Goal: Find specific fact: Find specific fact

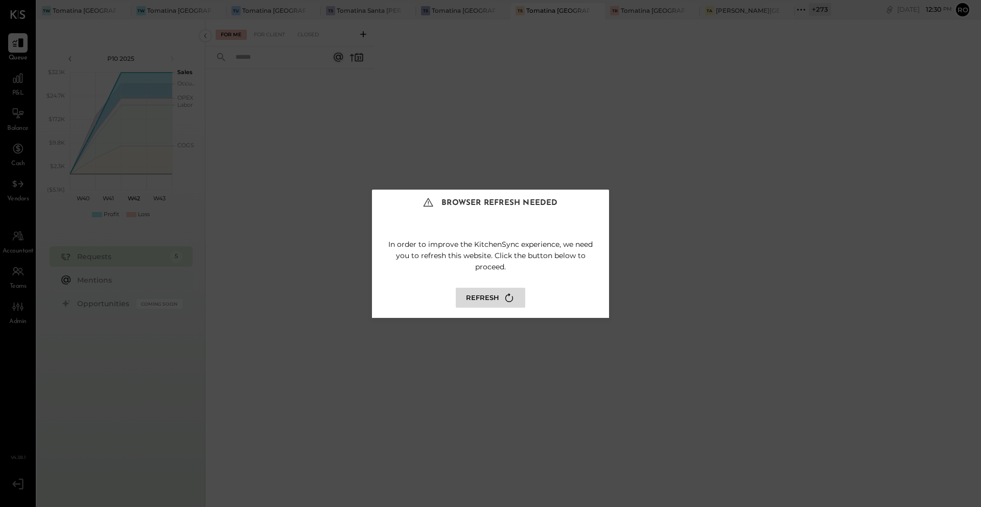
click at [497, 296] on button "Refresh" at bounding box center [490, 298] width 69 height 20
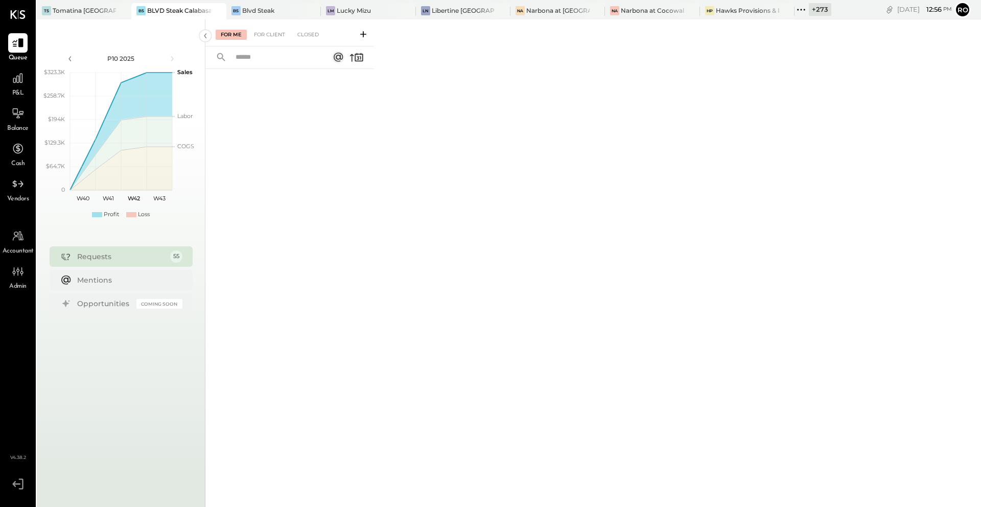
click at [803, 12] on icon at bounding box center [801, 9] width 13 height 13
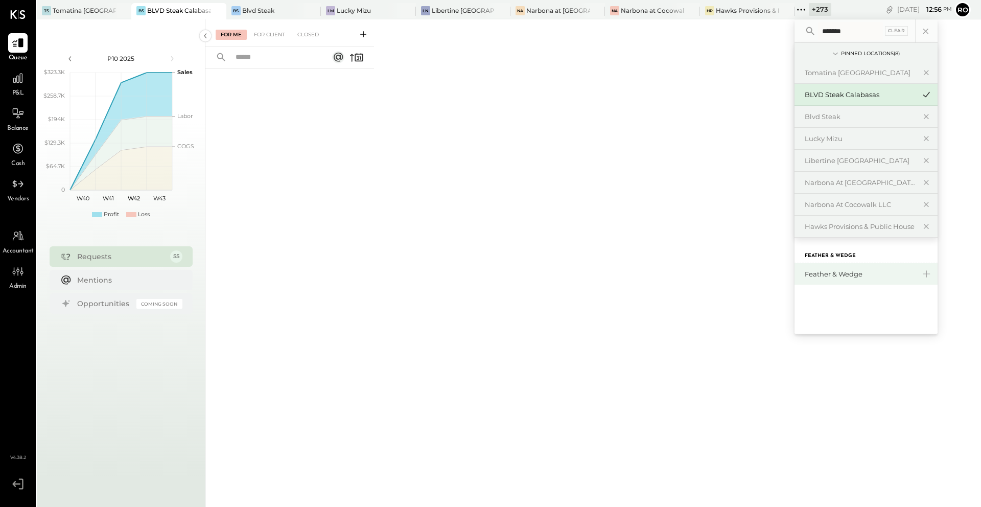
type input "*******"
click at [822, 273] on div "Feather & Wedge" at bounding box center [860, 274] width 110 height 10
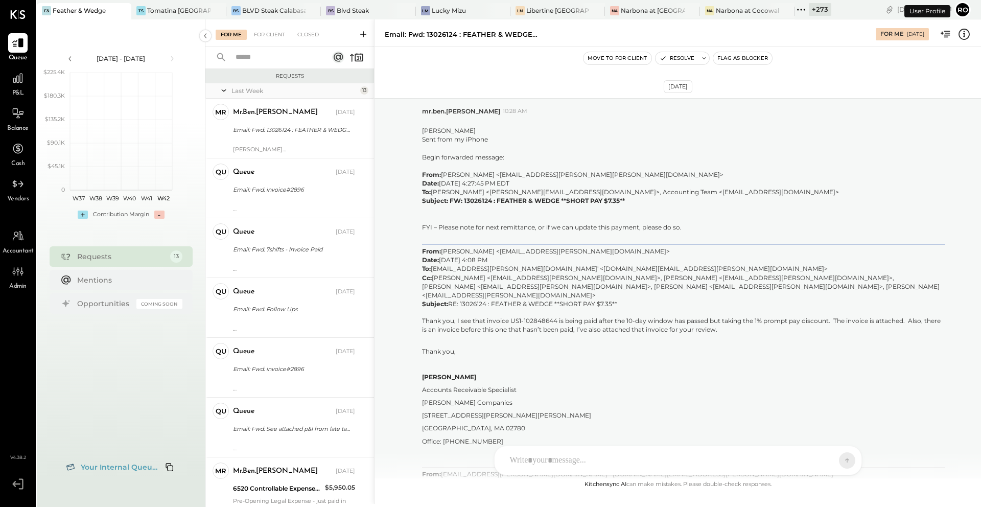
scroll to position [1378, 0]
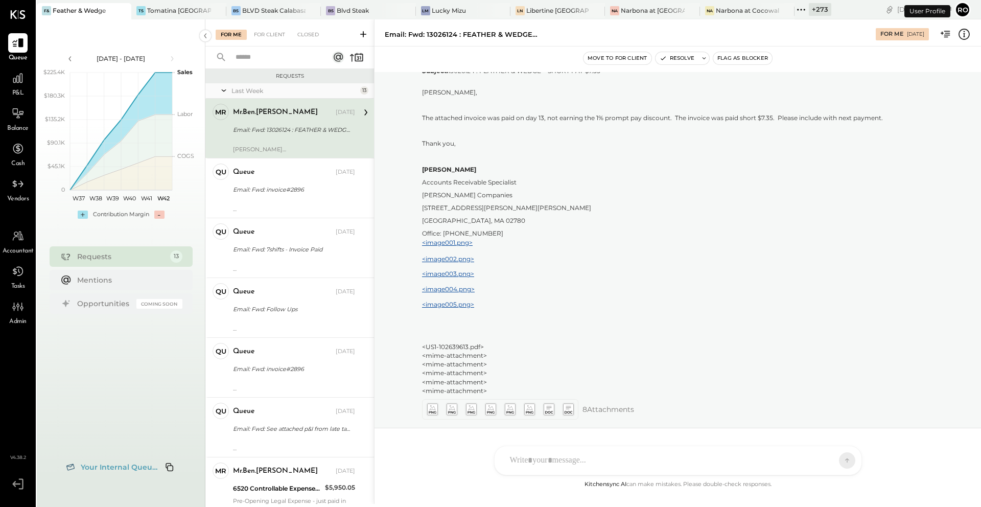
click at [294, 153] on div "mr mr.ben.[PERSON_NAME] Owner mr.ben.[PERSON_NAME] [DATE] Email: Fwd: 13026124 …" at bounding box center [289, 128] width 169 height 59
click at [617, 229] on p "Office: [PHONE_NUMBER]" at bounding box center [683, 233] width 523 height 9
click at [605, 277] on p at bounding box center [683, 281] width 523 height 9
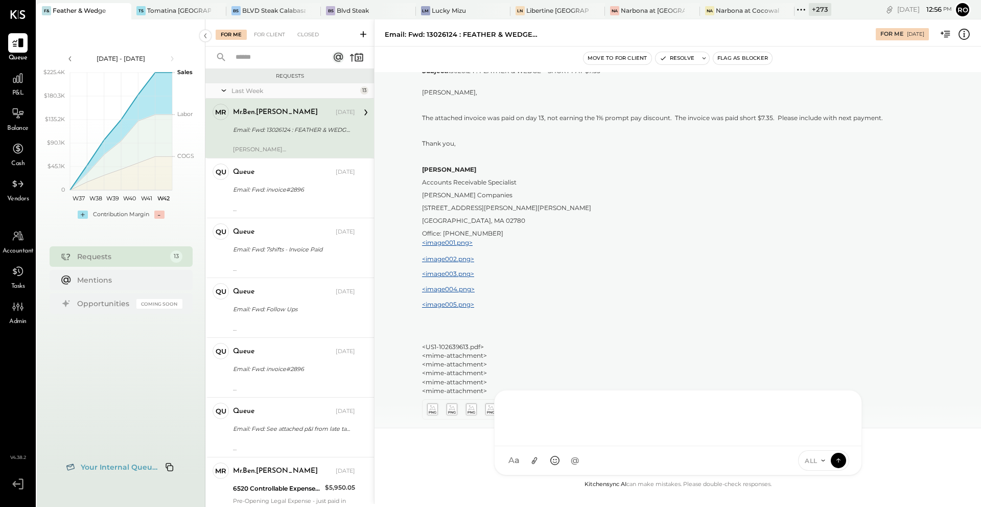
click at [587, 455] on div "RS [PERSON_NAME] TM [PERSON_NAME] ID [PERSON_NAME] Del [PERSON_NAME] M mr.[PERS…" at bounding box center [678, 432] width 368 height 85
click at [566, 423] on div at bounding box center [678, 417] width 346 height 41
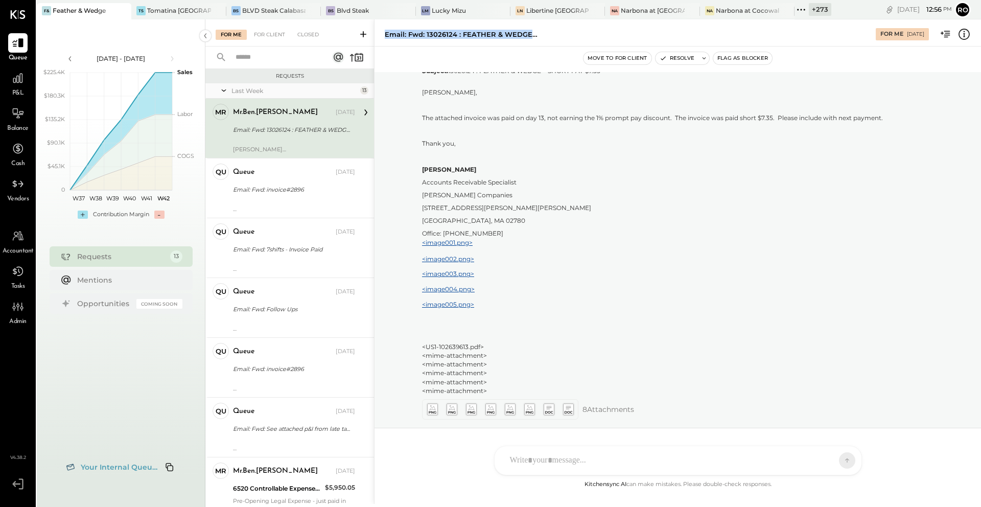
drag, startPoint x: 381, startPoint y: 35, endPoint x: 555, endPoint y: 34, distance: 174.8
click at [555, 34] on div "Email: Fwd: 13026124 : FEATHER & WEDGE **SHORT PAY $7.35** For Me [DATE]" at bounding box center [678, 32] width 607 height 20
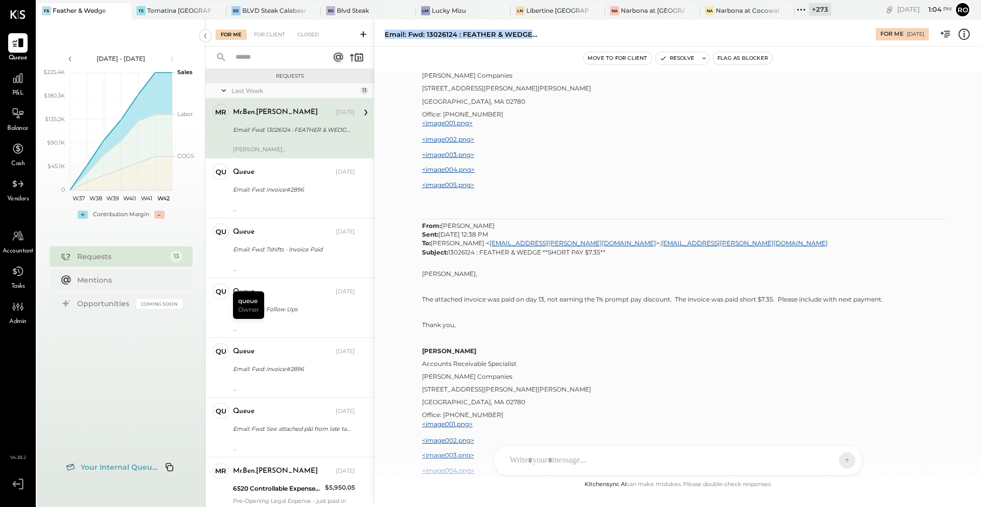
scroll to position [1224, 0]
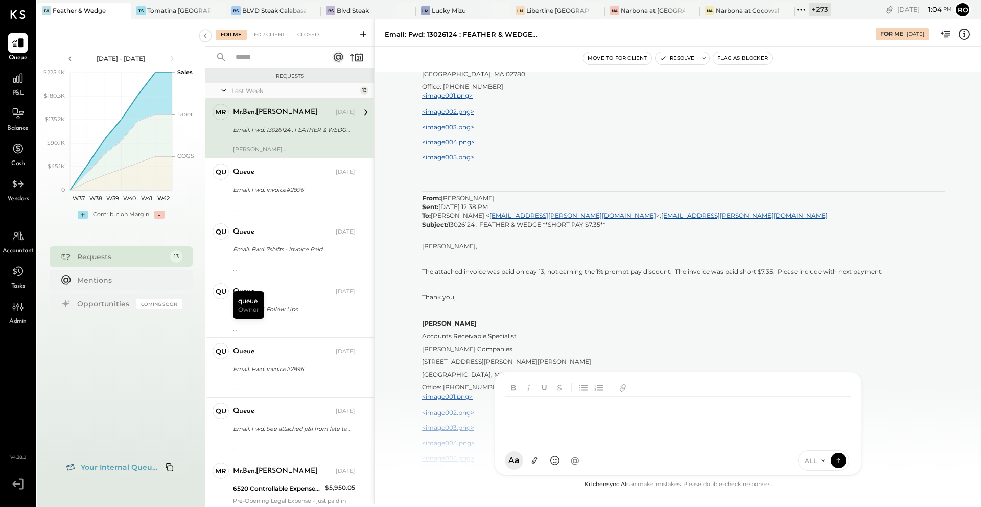
click at [657, 463] on div "RS [PERSON_NAME] TM [PERSON_NAME] ID [PERSON_NAME] Del [PERSON_NAME] M mr.[PERS…" at bounding box center [678, 424] width 368 height 104
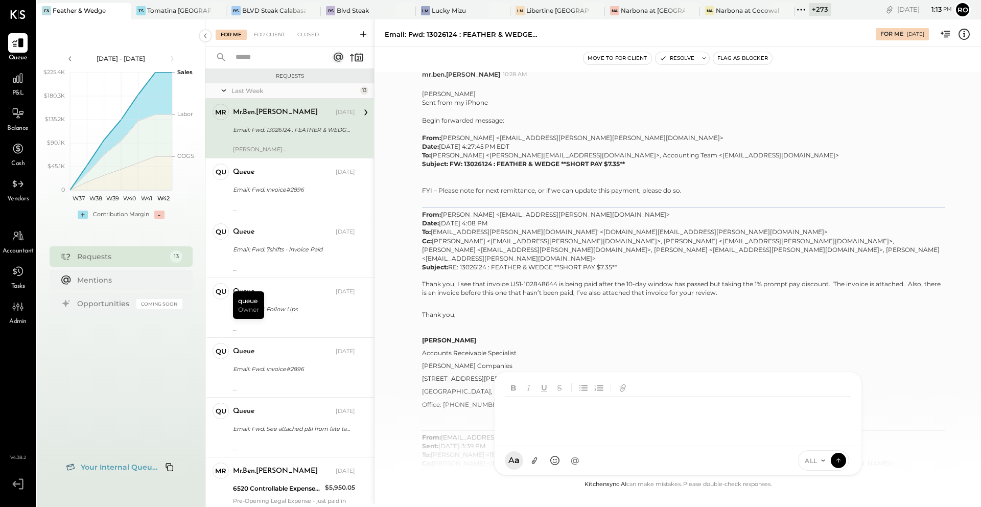
scroll to position [0, 0]
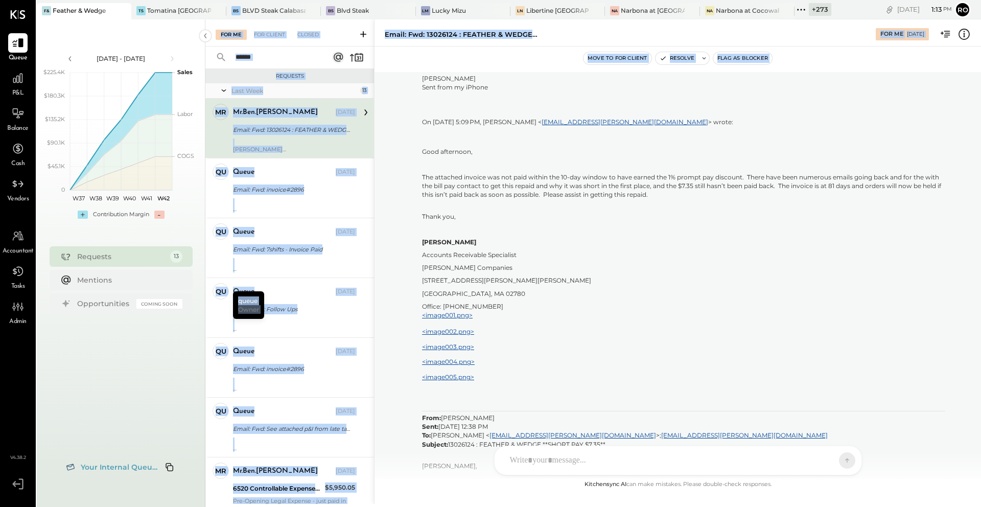
scroll to position [1378, 0]
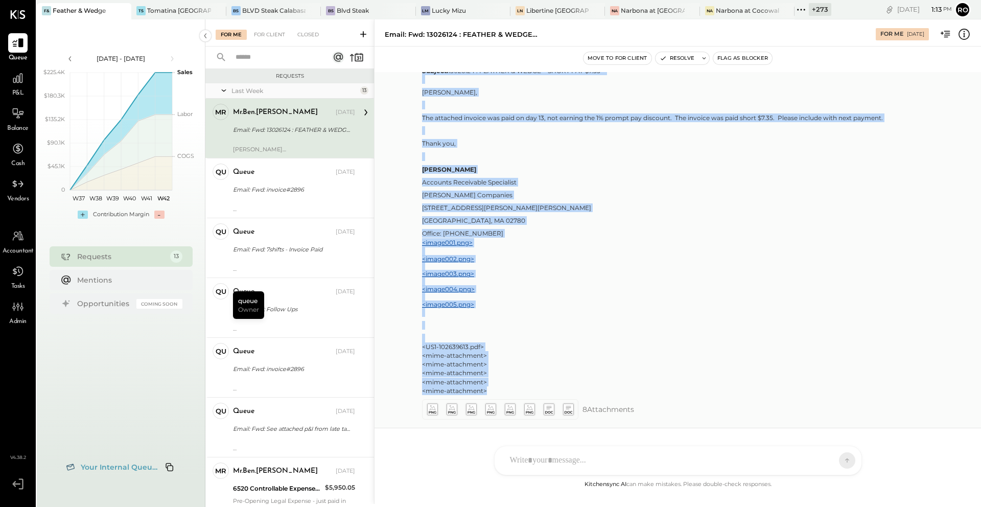
drag, startPoint x: 423, startPoint y: 131, endPoint x: 536, endPoint y: 368, distance: 262.2
copy p "Lor Ipsumd Sita cons ad eLitse Doeiu temporinc utlabor: Etdo: Magnaali Enimad <…"
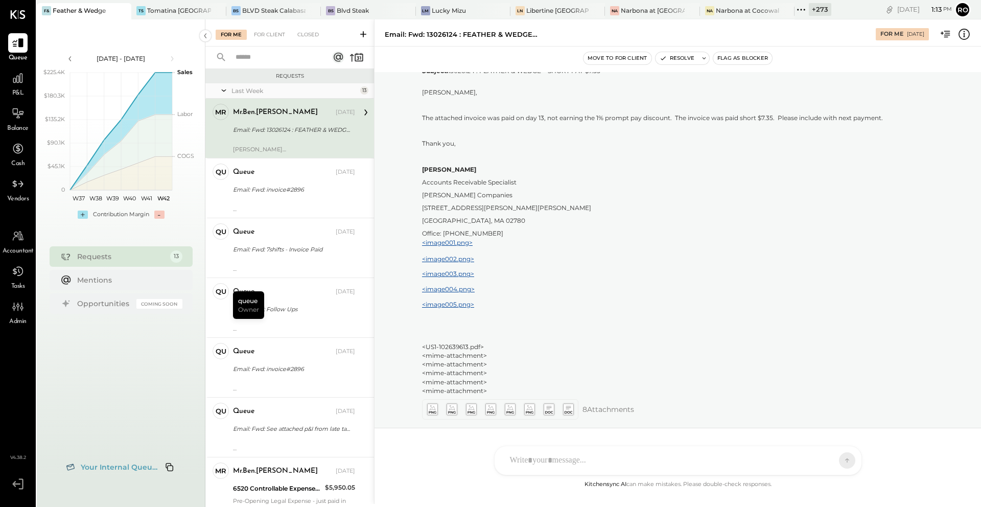
click at [545, 461] on div "RS [PERSON_NAME] TM [PERSON_NAME] ID [PERSON_NAME] Del [PERSON_NAME] M mr.[PERS…" at bounding box center [678, 461] width 368 height 30
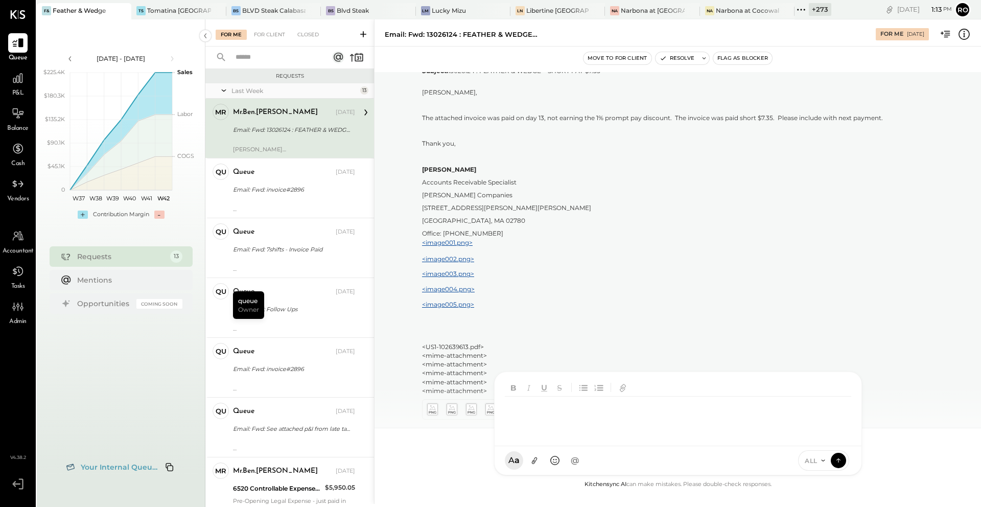
paste div
click at [614, 436] on div "**********" at bounding box center [677, 416] width 345 height 71
click at [904, 448] on div "[DATE] mr mr.ben.[PERSON_NAME] 10:28 AM [PERSON_NAME] Sent from my iPhone Begin…" at bounding box center [678, 275] width 607 height 406
